Goal: Information Seeking & Learning: Learn about a topic

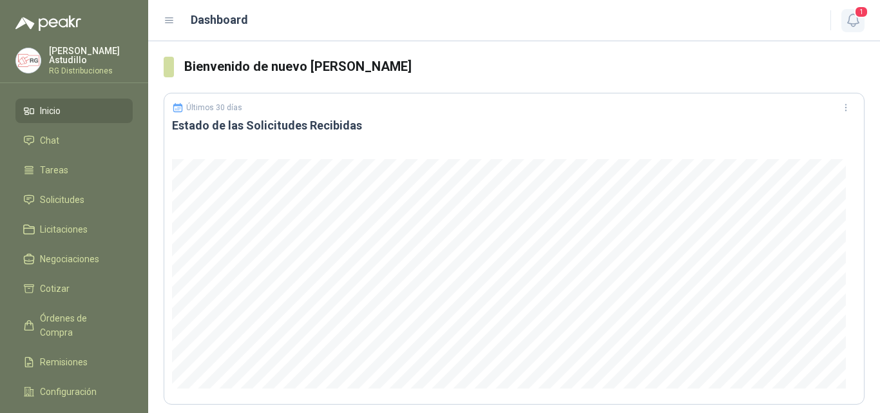
click at [855, 18] on icon "button" at bounding box center [853, 20] width 16 height 16
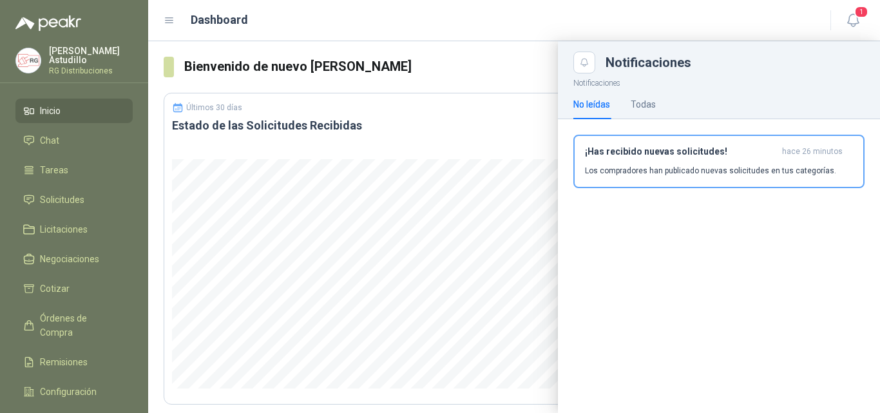
click at [726, 175] on p "Los compradores han publicado nuevas solicitudes en tus categorías." at bounding box center [710, 171] width 251 height 12
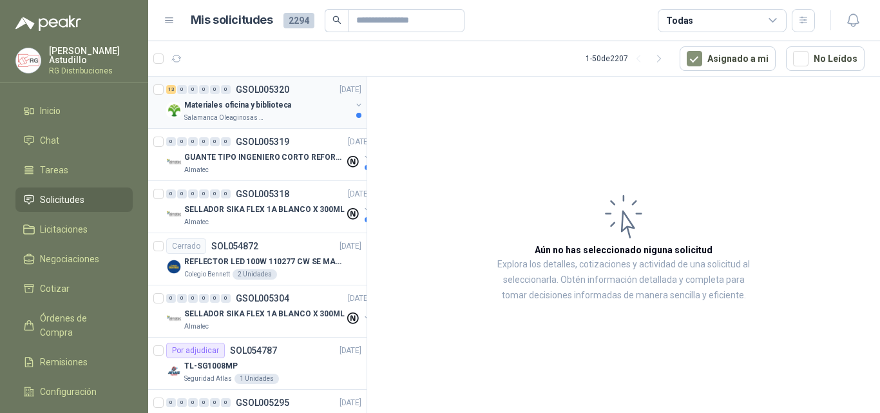
click at [296, 106] on div "Materiales oficina y biblioteca" at bounding box center [267, 104] width 167 height 15
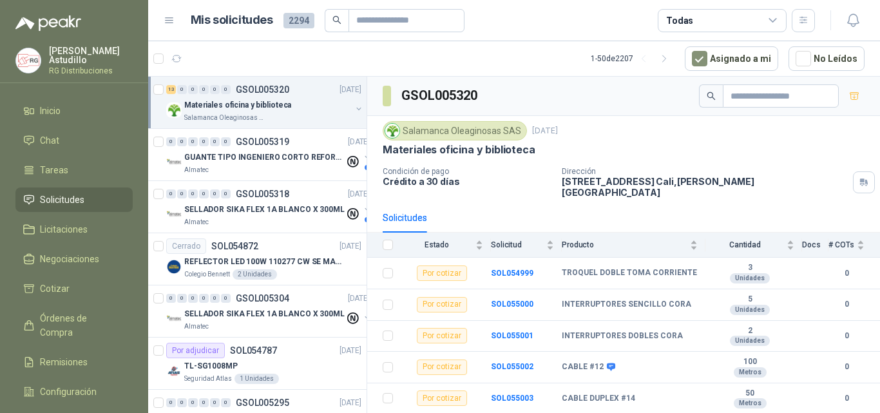
click at [657, 185] on p "[STREET_ADDRESS][PERSON_NAME]" at bounding box center [705, 187] width 286 height 22
click at [658, 185] on p "[STREET_ADDRESS][PERSON_NAME]" at bounding box center [705, 187] width 286 height 22
click at [670, 157] on div "Salamanca Oleaginosas SAS [DATE] Materiales oficina y biblioteca Condición de p…" at bounding box center [624, 159] width 482 height 77
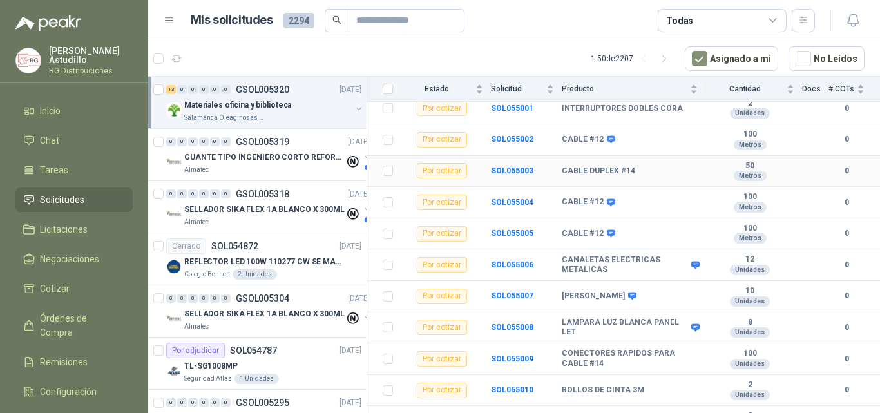
scroll to position [238, 0]
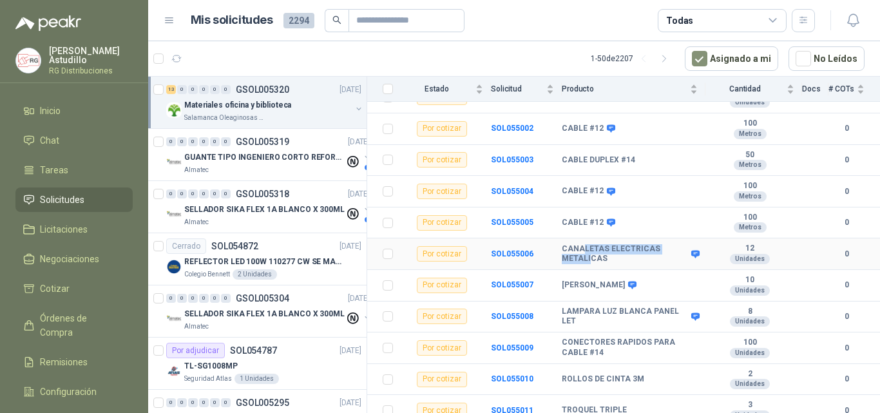
drag, startPoint x: 580, startPoint y: 240, endPoint x: 589, endPoint y: 254, distance: 17.0
click at [589, 254] on b "CANALETAS ELECTRICAS METALICAS" at bounding box center [625, 254] width 126 height 20
click at [596, 249] on b "CANALETAS ELECTRICAS METALICAS" at bounding box center [625, 254] width 126 height 20
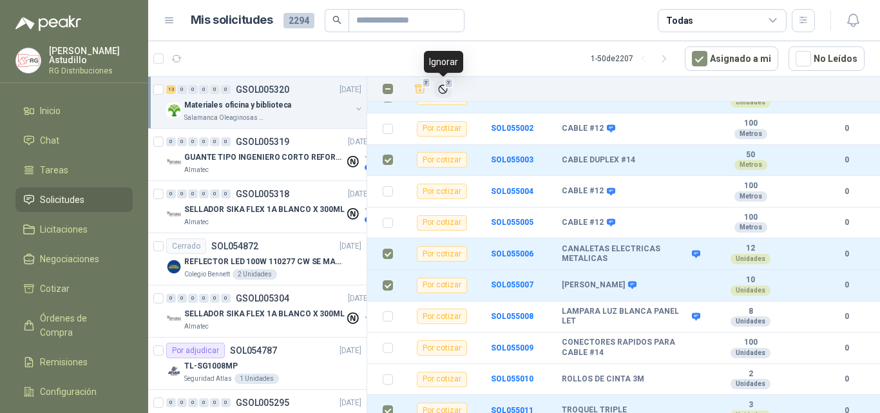
click at [448, 86] on span "7" at bounding box center [448, 83] width 9 height 10
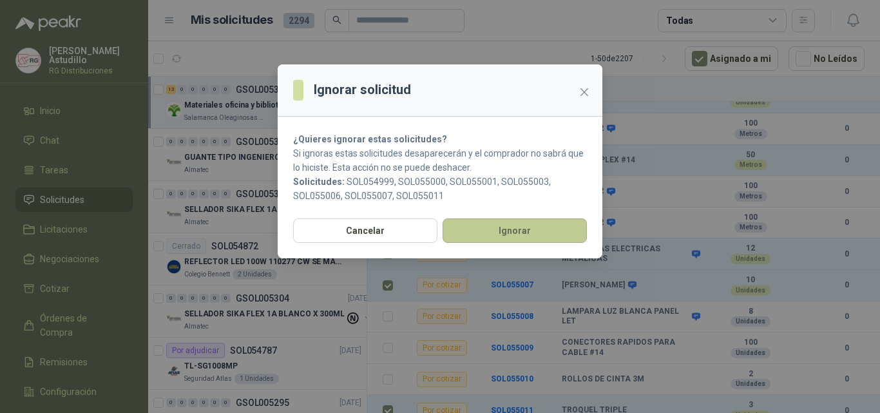
click at [511, 237] on button "Ignorar" at bounding box center [515, 230] width 144 height 24
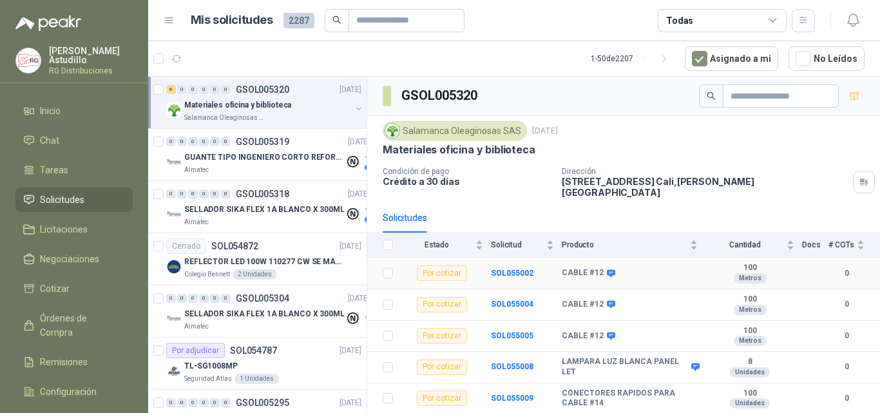
scroll to position [19, 0]
